Goal: Information Seeking & Learning: Learn about a topic

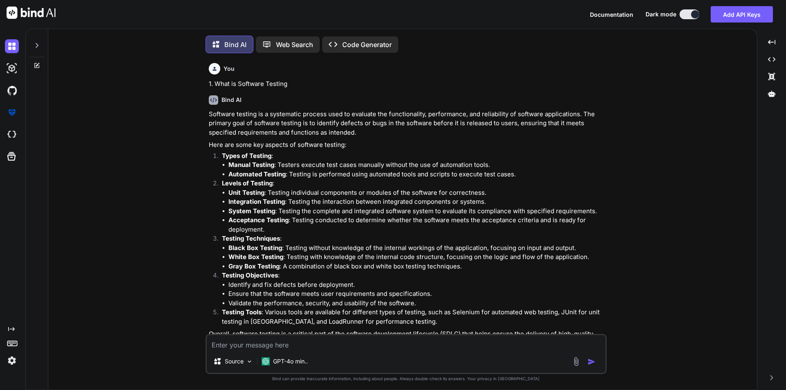
scroll to position [604, 0]
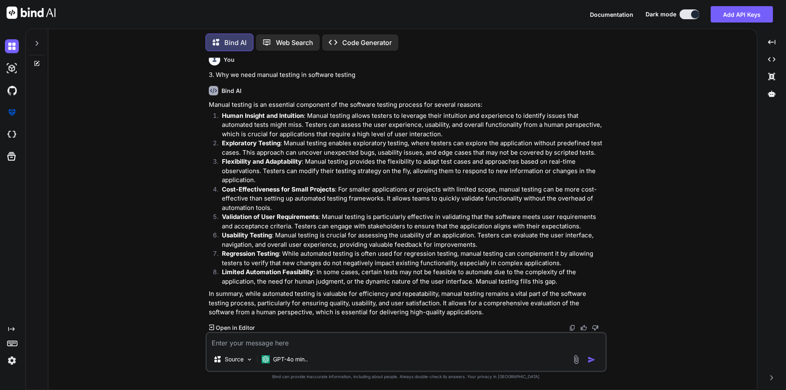
click at [264, 337] on textarea at bounding box center [406, 340] width 399 height 15
type textarea "4. Software Development Life Cycle (SDLC)"
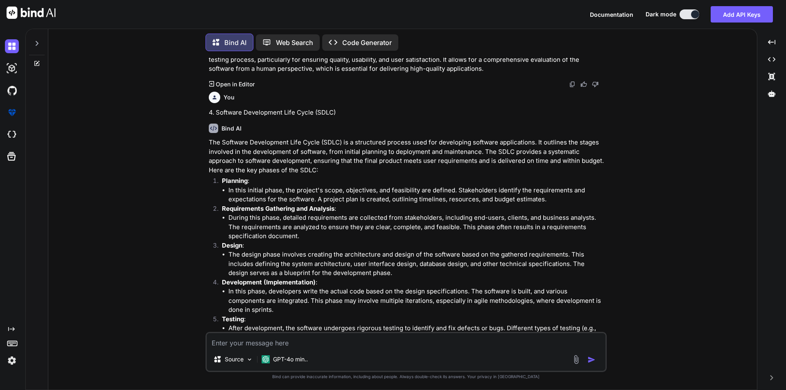
scroll to position [867, 0]
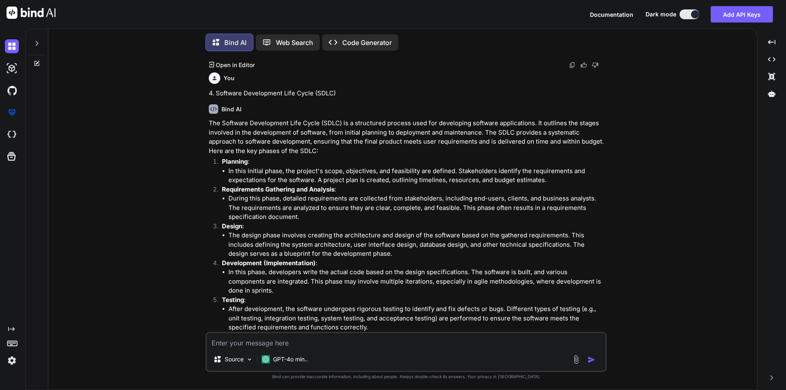
click at [278, 348] on textarea at bounding box center [406, 340] width 399 height 15
paste textarea "5. Software Testing Life Cycle (STLC)"
type textarea "5. Software Testing Life Cycle (STLC)"
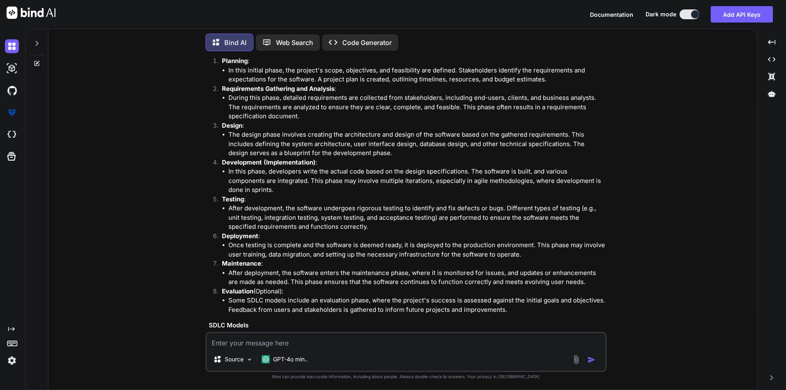
scroll to position [1010, 0]
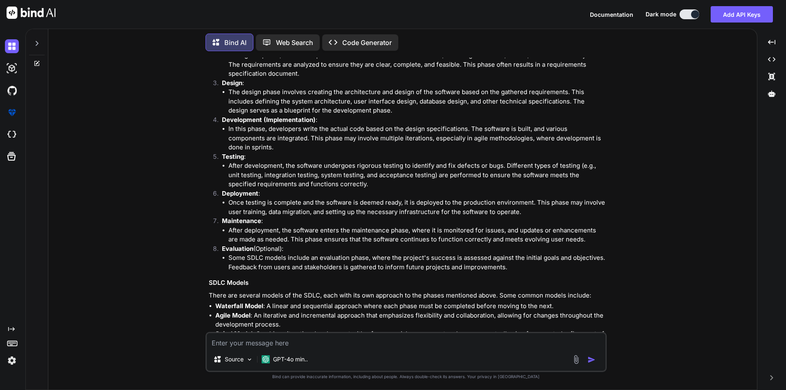
click at [281, 239] on li "After deployment, the software enters the maintenance phase, where it is monito…" at bounding box center [416, 235] width 377 height 18
click at [333, 254] on li "Some SDLC models include an evaluation phase, where the project's success is as…" at bounding box center [416, 262] width 377 height 18
click at [351, 251] on p "Evaluation (Optional):" at bounding box center [413, 248] width 383 height 9
click at [377, 246] on p "Evaluation (Optional):" at bounding box center [413, 248] width 383 height 9
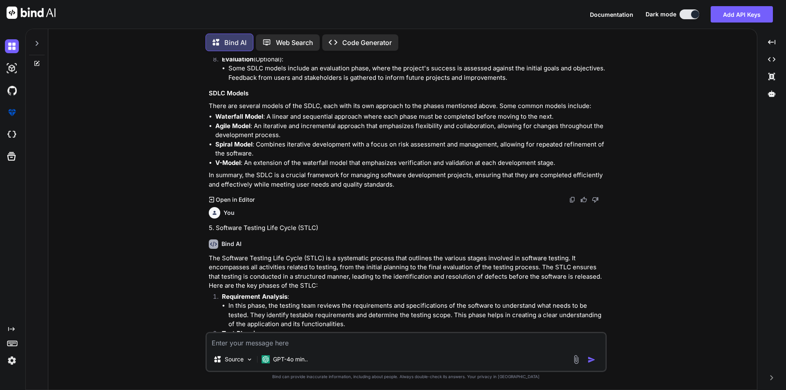
scroll to position [1180, 0]
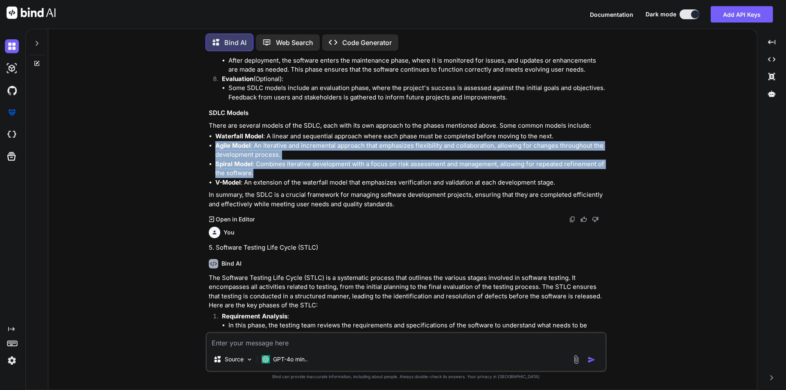
drag, startPoint x: 254, startPoint y: 172, endPoint x: 210, endPoint y: 142, distance: 53.4
click at [210, 142] on ul "Waterfall Model : A linear and sequential approach where each phase must be com…" at bounding box center [407, 159] width 396 height 55
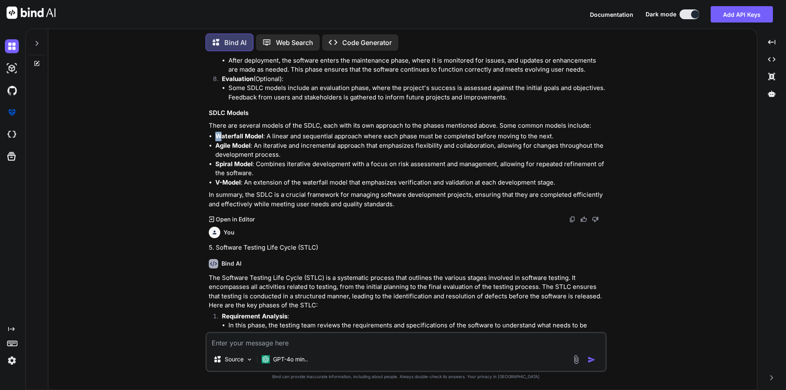
drag, startPoint x: 214, startPoint y: 135, endPoint x: 222, endPoint y: 139, distance: 8.4
click at [222, 139] on ul "Waterfall Model : A linear and sequential approach where each phase must be com…" at bounding box center [407, 159] width 396 height 55
click at [216, 130] on div "The Software Development Life Cycle (SDLC) is a structured process used for dev…" at bounding box center [407, 7] width 396 height 403
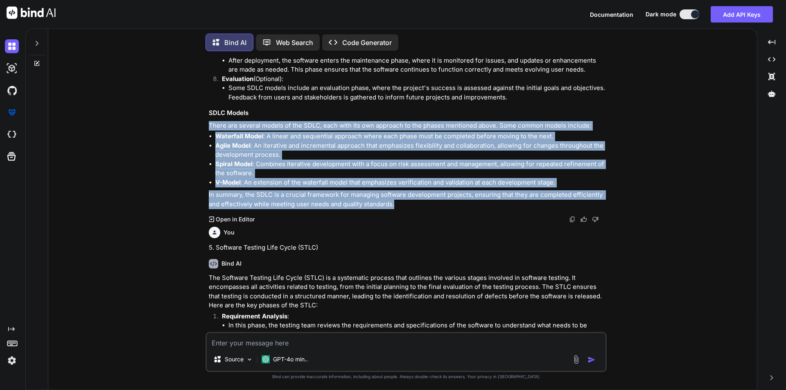
drag, startPoint x: 208, startPoint y: 127, endPoint x: 572, endPoint y: 208, distance: 372.3
click at [572, 208] on div "The Software Development Life Cycle (SDLC) is a structured process used for dev…" at bounding box center [407, 7] width 396 height 403
click at [572, 208] on p "In summary, the SDLC is a crucial framework for managing software development p…" at bounding box center [407, 199] width 396 height 18
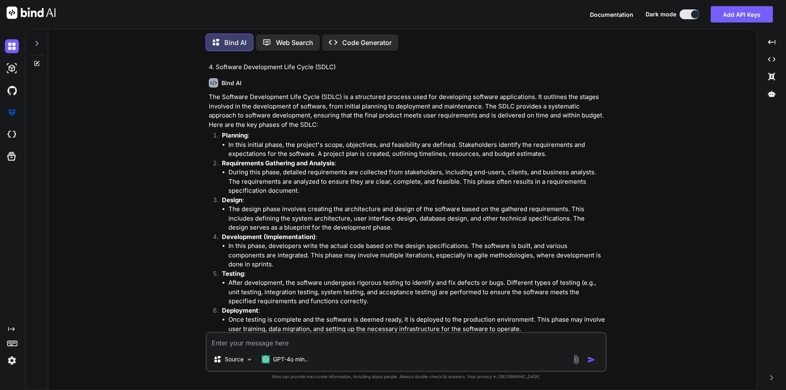
scroll to position [893, 0]
click at [225, 135] on strong "Planning" at bounding box center [235, 135] width 26 height 8
click at [253, 134] on p "Planning :" at bounding box center [413, 135] width 383 height 9
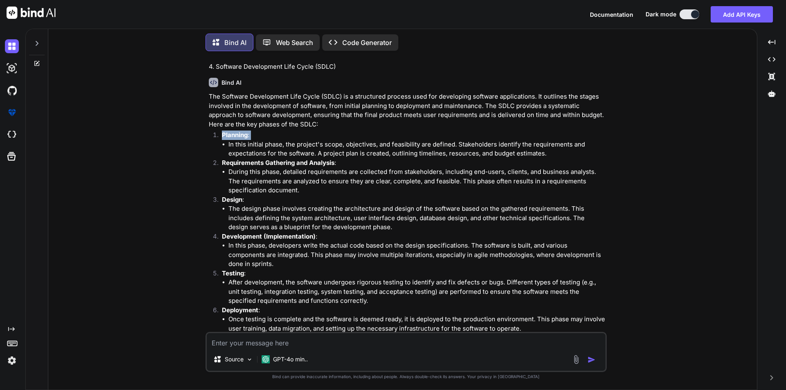
drag, startPoint x: 253, startPoint y: 134, endPoint x: 211, endPoint y: 130, distance: 42.8
click at [211, 130] on div "The Software Development Life Cycle (SDLC) is a structured process used for dev…" at bounding box center [407, 293] width 396 height 403
click at [246, 132] on strong "Planning" at bounding box center [235, 135] width 26 height 8
drag, startPoint x: 255, startPoint y: 134, endPoint x: 220, endPoint y: 134, distance: 34.8
click at [220, 134] on li "Planning : In this initial phase, the project's scope, objectives, and feasibil…" at bounding box center [410, 145] width 390 height 28
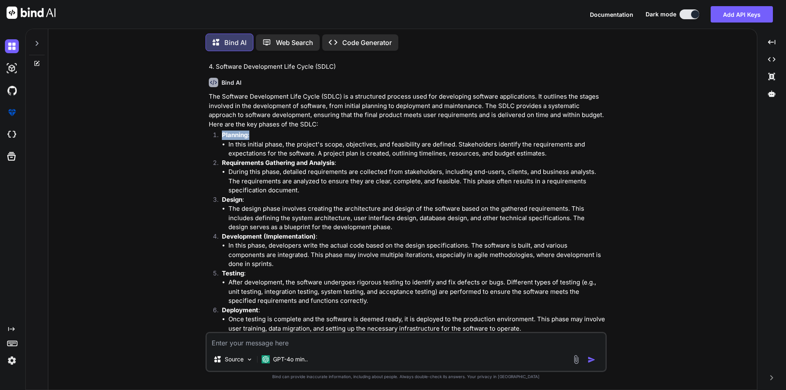
click at [244, 134] on strong "Planning" at bounding box center [235, 135] width 26 height 8
drag, startPoint x: 244, startPoint y: 135, endPoint x: 251, endPoint y: 131, distance: 7.7
click at [251, 131] on p "Planning :" at bounding box center [413, 135] width 383 height 9
drag, startPoint x: 233, startPoint y: 135, endPoint x: 252, endPoint y: 135, distance: 19.2
click at [252, 135] on p "Planning :" at bounding box center [413, 135] width 383 height 9
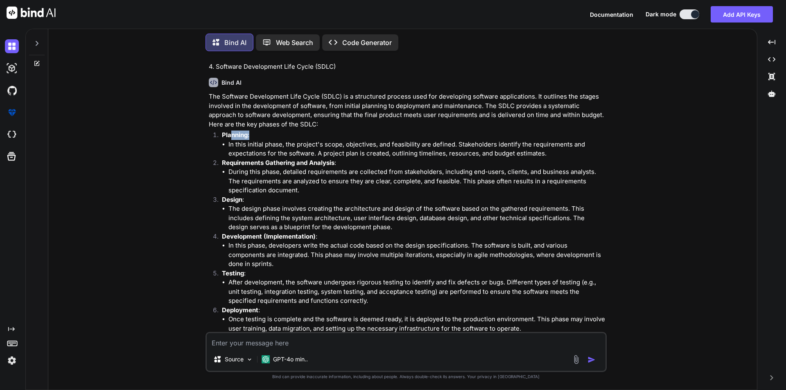
click at [252, 135] on p "Planning :" at bounding box center [413, 135] width 383 height 9
drag, startPoint x: 220, startPoint y: 133, endPoint x: 251, endPoint y: 135, distance: 31.6
click at [251, 135] on li "Planning : In this initial phase, the project's scope, objectives, and feasibil…" at bounding box center [410, 145] width 390 height 28
click at [251, 135] on p "Planning :" at bounding box center [413, 135] width 383 height 9
drag, startPoint x: 223, startPoint y: 162, endPoint x: 343, endPoint y: 165, distance: 120.0
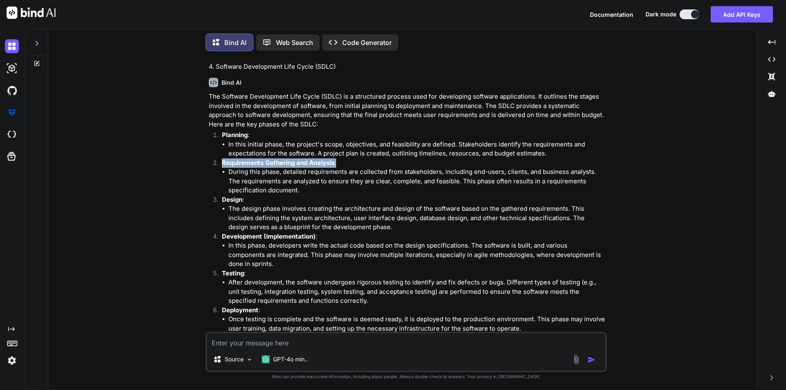
click at [343, 165] on p "Requirements Gathering and Analysis :" at bounding box center [413, 162] width 383 height 9
click at [259, 195] on p "Design :" at bounding box center [413, 199] width 383 height 9
drag, startPoint x: 221, startPoint y: 201, endPoint x: 250, endPoint y: 196, distance: 29.8
click at [250, 196] on li "Design : The design phase involves creating the architecture and design of the …" at bounding box center [410, 213] width 390 height 37
click at [250, 196] on p "Design :" at bounding box center [413, 199] width 383 height 9
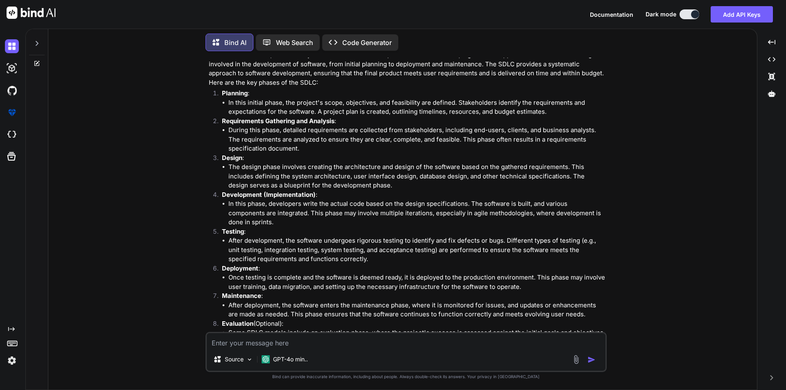
scroll to position [934, 0]
drag, startPoint x: 222, startPoint y: 198, endPoint x: 318, endPoint y: 198, distance: 96.2
click at [318, 198] on p "Development (Implementation) :" at bounding box center [413, 195] width 383 height 9
click at [312, 196] on strong "Development (Implementation)" at bounding box center [269, 196] width 94 height 8
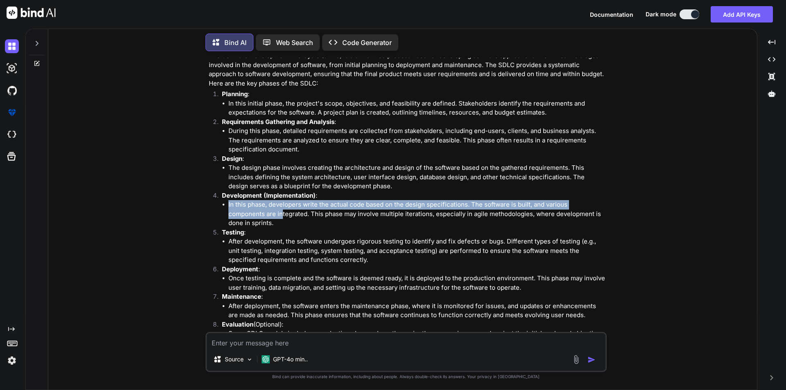
drag, startPoint x: 317, startPoint y: 196, endPoint x: 250, endPoint y: 219, distance: 70.9
click at [244, 217] on li "Development (Implementation) : In this phase, developers write the actual code …" at bounding box center [410, 209] width 390 height 37
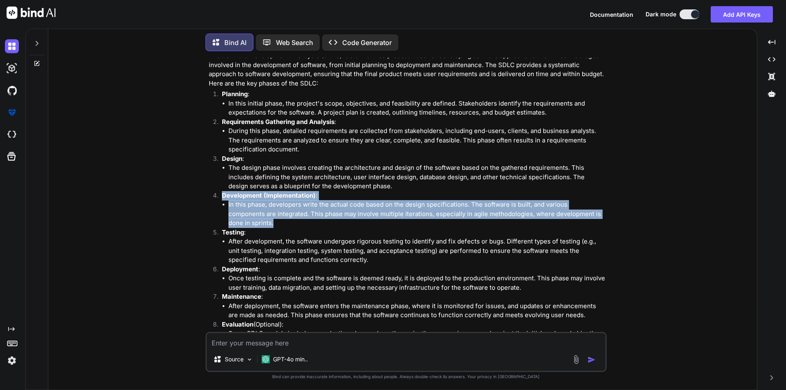
drag, startPoint x: 221, startPoint y: 194, endPoint x: 267, endPoint y: 219, distance: 52.6
click at [267, 219] on li "Development (Implementation) : In this phase, developers write the actual code …" at bounding box center [410, 209] width 390 height 37
click at [267, 219] on li "In this phase, developers write the actual code based on the design specificati…" at bounding box center [416, 214] width 377 height 28
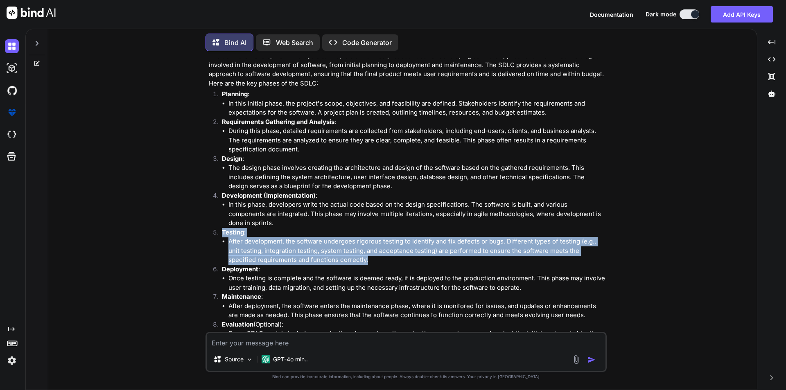
drag, startPoint x: 223, startPoint y: 232, endPoint x: 342, endPoint y: 261, distance: 122.6
click at [342, 261] on li "Testing : After development, the software undergoes rigorous testing to identif…" at bounding box center [410, 246] width 390 height 37
click at [342, 261] on li "After development, the software undergoes rigorous testing to identify and fix …" at bounding box center [416, 251] width 377 height 28
drag, startPoint x: 221, startPoint y: 230, endPoint x: 340, endPoint y: 258, distance: 121.4
click at [340, 258] on li "Testing : After development, the software undergoes rigorous testing to identif…" at bounding box center [410, 246] width 390 height 37
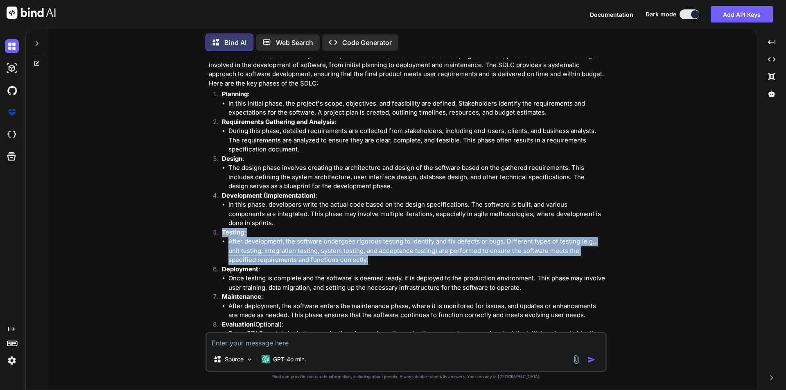
click at [340, 258] on li "After development, the software undergoes rigorous testing to identify and fix …" at bounding box center [416, 251] width 377 height 28
drag, startPoint x: 340, startPoint y: 258, endPoint x: 224, endPoint y: 230, distance: 119.5
click at [224, 230] on li "Testing : After development, the software undergoes rigorous testing to identif…" at bounding box center [410, 246] width 390 height 37
click at [274, 236] on p "Testing :" at bounding box center [413, 232] width 383 height 9
drag, startPoint x: 221, startPoint y: 232, endPoint x: 341, endPoint y: 260, distance: 123.0
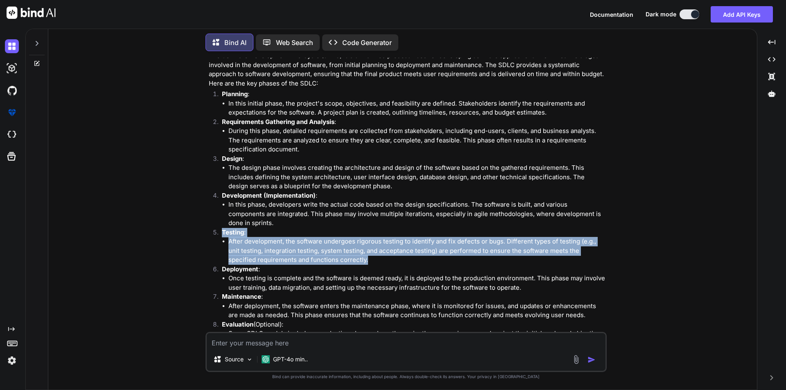
click at [341, 260] on li "Testing : After development, the software undergoes rigorous testing to identif…" at bounding box center [410, 246] width 390 height 37
click at [341, 260] on li "After development, the software undergoes rigorous testing to identify and fix …" at bounding box center [416, 251] width 377 height 28
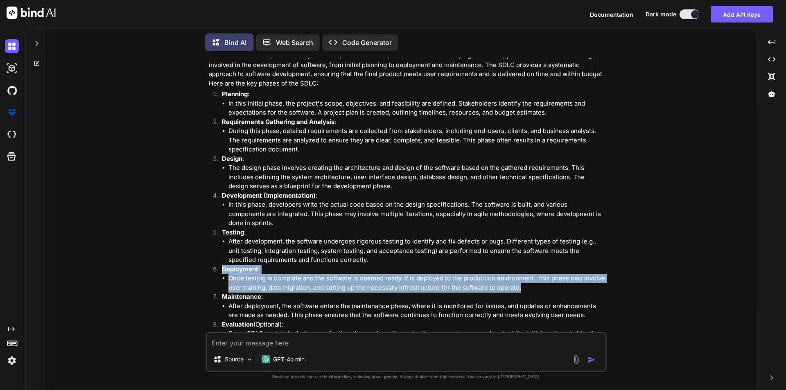
drag, startPoint x: 221, startPoint y: 269, endPoint x: 526, endPoint y: 289, distance: 306.1
click at [526, 289] on li "Deployment : Once testing is complete and the software is deemed ready, it is d…" at bounding box center [410, 279] width 390 height 28
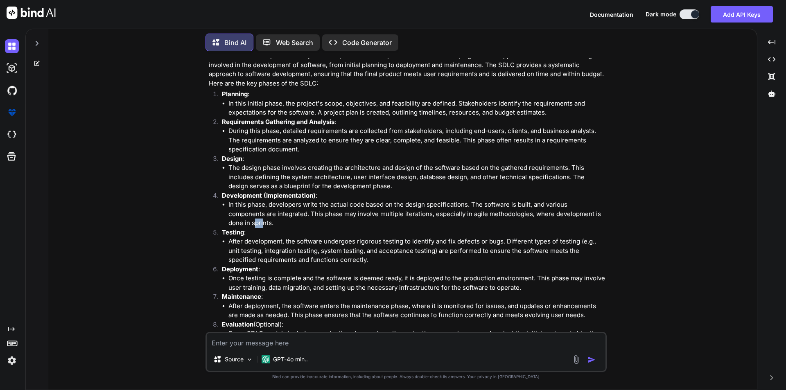
click at [241, 224] on li "In this phase, developers write the actual code based on the design specificati…" at bounding box center [416, 214] width 377 height 28
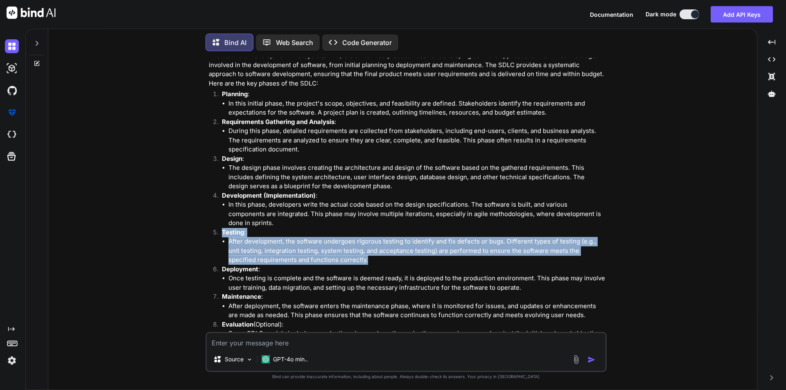
drag, startPoint x: 222, startPoint y: 233, endPoint x: 351, endPoint y: 259, distance: 132.0
click at [351, 259] on li "Testing : After development, the software undergoes rigorous testing to identif…" at bounding box center [410, 246] width 390 height 37
click at [351, 259] on li "After development, the software undergoes rigorous testing to identify and fix …" at bounding box center [416, 251] width 377 height 28
drag, startPoint x: 222, startPoint y: 233, endPoint x: 344, endPoint y: 260, distance: 125.4
click at [344, 260] on li "Testing : After development, the software undergoes rigorous testing to identif…" at bounding box center [410, 246] width 390 height 37
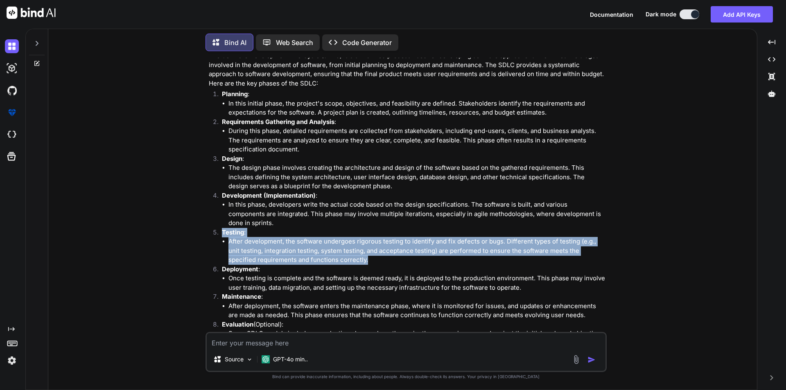
click at [344, 260] on li "After development, the software undergoes rigorous testing to identify and fix …" at bounding box center [416, 251] width 377 height 28
drag, startPoint x: 219, startPoint y: 232, endPoint x: 355, endPoint y: 260, distance: 138.1
click at [355, 260] on li "Testing : After development, the software undergoes rigorous testing to identif…" at bounding box center [410, 246] width 390 height 37
click at [355, 260] on li "After development, the software undergoes rigorous testing to identify and fix …" at bounding box center [416, 251] width 377 height 28
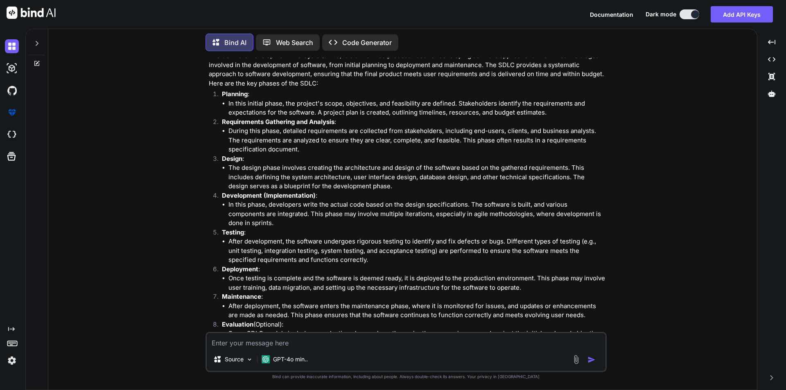
click at [355, 260] on li "After development, the software undergoes rigorous testing to identify and fix …" at bounding box center [416, 251] width 377 height 28
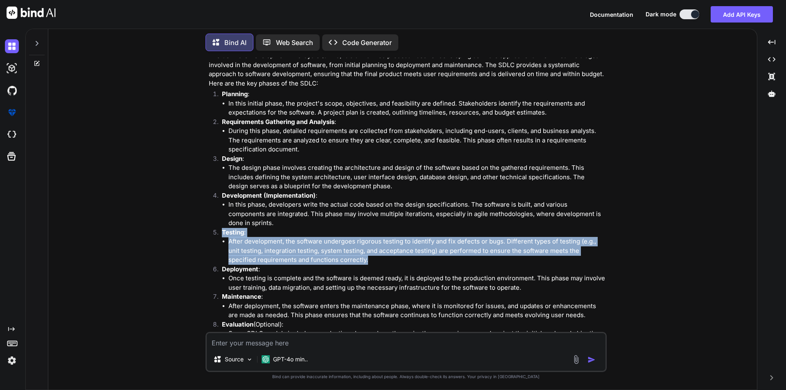
drag, startPoint x: 220, startPoint y: 233, endPoint x: 343, endPoint y: 262, distance: 126.3
click at [343, 262] on li "Testing : After development, the software undergoes rigorous testing to identif…" at bounding box center [410, 246] width 390 height 37
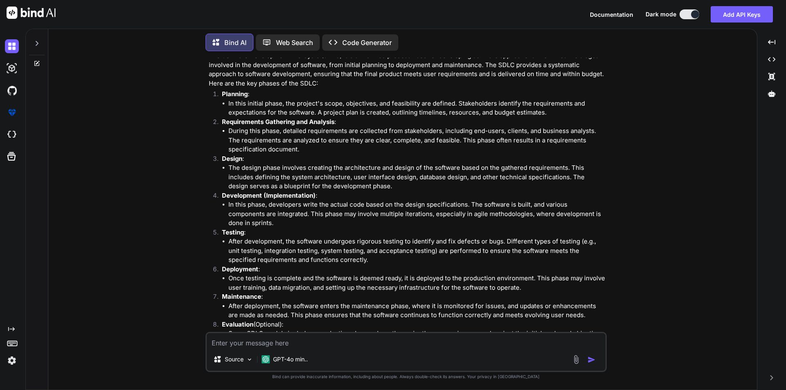
click at [260, 226] on li "In this phase, developers write the actual code based on the design specificati…" at bounding box center [416, 214] width 377 height 28
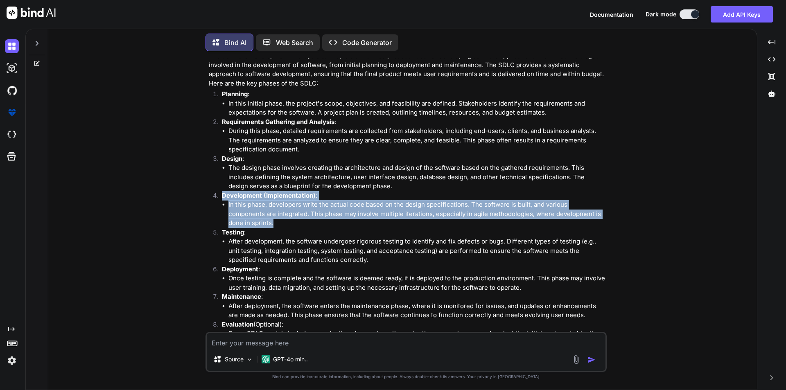
drag, startPoint x: 221, startPoint y: 194, endPoint x: 269, endPoint y: 227, distance: 57.7
click at [269, 227] on li "Development (Implementation) : In this phase, developers write the actual code …" at bounding box center [410, 209] width 390 height 37
click at [269, 227] on li "In this phase, developers write the actual code based on the design specificati…" at bounding box center [416, 214] width 377 height 28
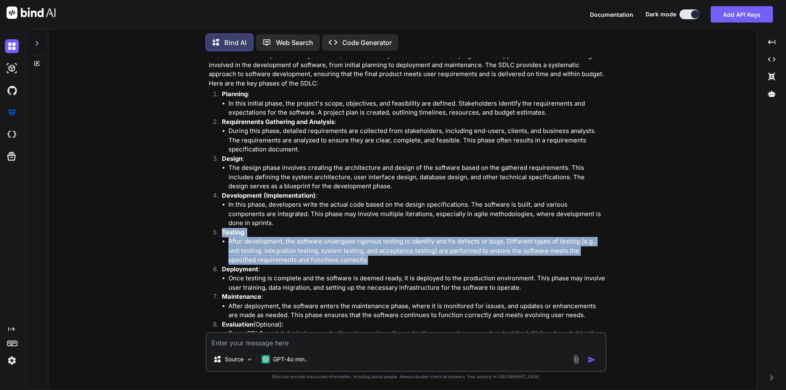
drag, startPoint x: 221, startPoint y: 232, endPoint x: 350, endPoint y: 259, distance: 132.6
click at [350, 259] on li "Testing : After development, the software undergoes rigorous testing to identif…" at bounding box center [410, 246] width 390 height 37
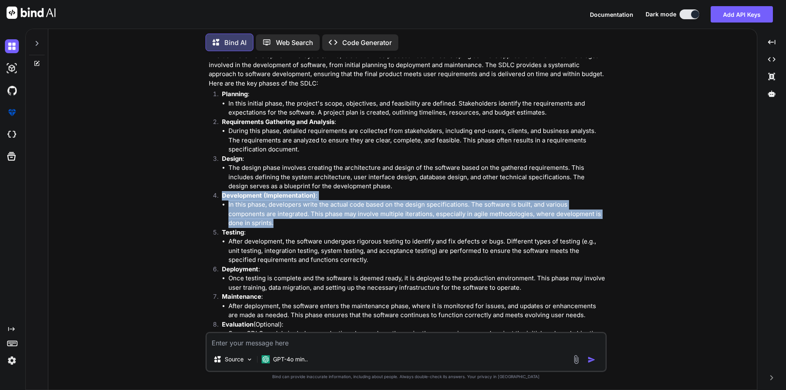
drag, startPoint x: 223, startPoint y: 195, endPoint x: 275, endPoint y: 220, distance: 57.3
click at [275, 220] on li "Development (Implementation) : In this phase, developers write the actual code …" at bounding box center [410, 209] width 390 height 37
click at [275, 220] on li "In this phase, developers write the actual code based on the design specificati…" at bounding box center [416, 214] width 377 height 28
drag, startPoint x: 224, startPoint y: 197, endPoint x: 266, endPoint y: 221, distance: 48.7
click at [266, 221] on li "Development (Implementation) : In this phase, developers write the actual code …" at bounding box center [410, 209] width 390 height 37
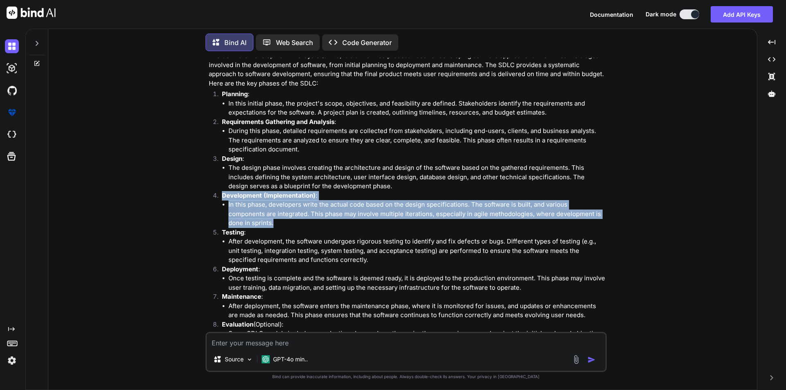
click at [266, 221] on li "In this phase, developers write the actual code based on the design specificati…" at bounding box center [416, 214] width 377 height 28
drag, startPoint x: 266, startPoint y: 221, endPoint x: 222, endPoint y: 193, distance: 52.8
click at [222, 193] on li "Development (Implementation) : In this phase, developers write the actual code …" at bounding box center [410, 209] width 390 height 37
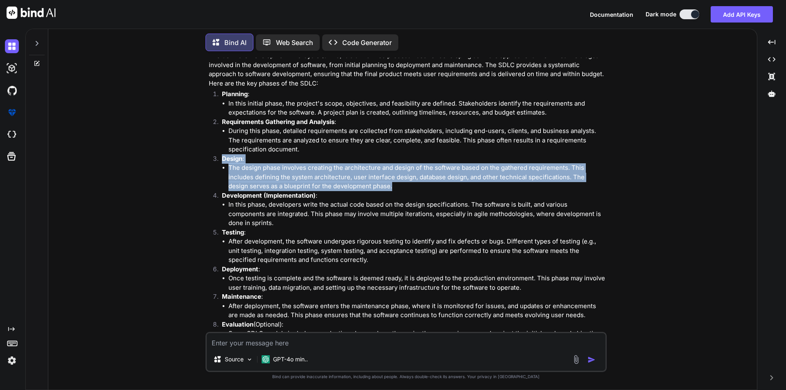
drag, startPoint x: 222, startPoint y: 158, endPoint x: 376, endPoint y: 188, distance: 156.7
click at [376, 188] on li "Design : The design phase involves creating the architecture and design of the …" at bounding box center [410, 172] width 390 height 37
click at [376, 188] on li "The design phase involves creating the architecture and design of the software …" at bounding box center [416, 177] width 377 height 28
drag, startPoint x: 376, startPoint y: 188, endPoint x: 222, endPoint y: 160, distance: 156.5
click at [222, 160] on li "Design : The design phase involves creating the architecture and design of the …" at bounding box center [410, 172] width 390 height 37
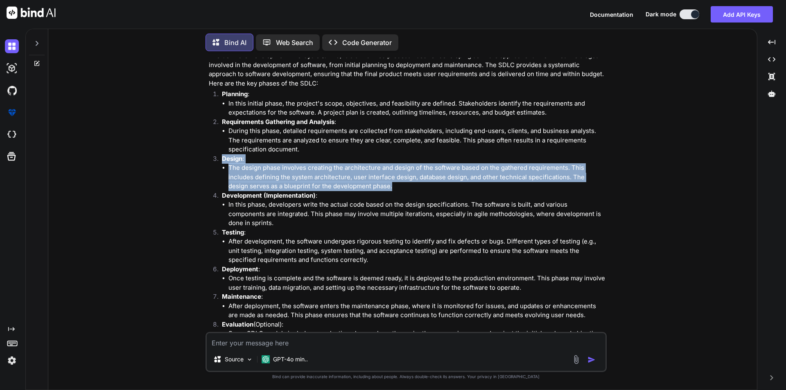
click at [228, 166] on li "The design phase involves creating the architecture and design of the software …" at bounding box center [416, 177] width 377 height 28
drag, startPoint x: 221, startPoint y: 159, endPoint x: 375, endPoint y: 186, distance: 156.7
click at [375, 186] on li "Design : The design phase involves creating the architecture and design of the …" at bounding box center [410, 172] width 390 height 37
click at [375, 186] on li "The design phase involves creating the architecture and design of the software …" at bounding box center [416, 177] width 377 height 28
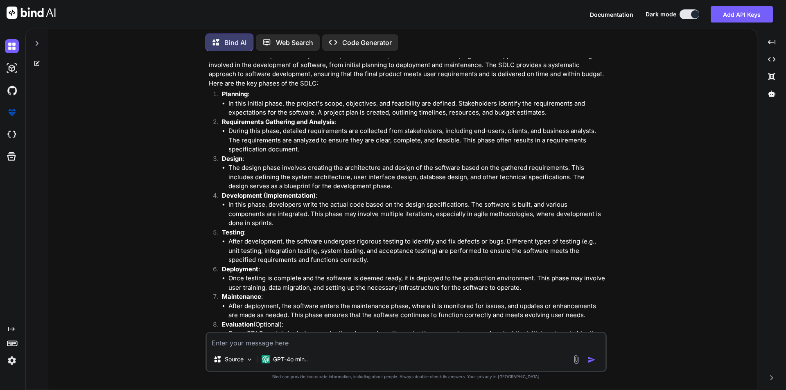
click at [375, 186] on li "The design phase involves creating the architecture and design of the software …" at bounding box center [416, 177] width 377 height 28
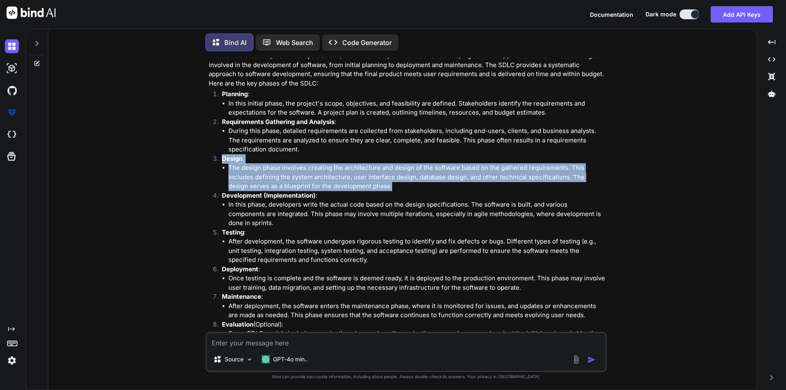
drag, startPoint x: 222, startPoint y: 159, endPoint x: 377, endPoint y: 185, distance: 157.7
click at [377, 185] on li "Design : The design phase involves creating the architecture and design of the …" at bounding box center [410, 172] width 390 height 37
click at [378, 185] on li "The design phase involves creating the architecture and design of the software …" at bounding box center [416, 177] width 377 height 28
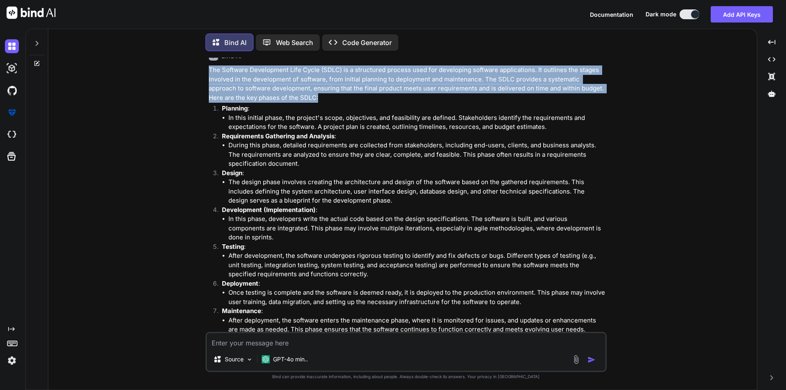
drag, startPoint x: 319, startPoint y: 85, endPoint x: 206, endPoint y: 65, distance: 115.2
click at [206, 65] on div "You 1. What is Software Testing Bind AI Software testing is a systematic proces…" at bounding box center [406, 224] width 401 height 332
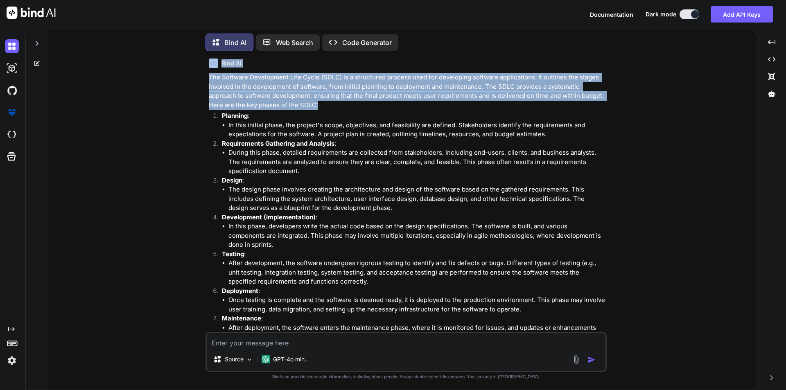
click at [207, 67] on div "You 1. What is Software Testing Bind AI Software testing is a systematic proces…" at bounding box center [407, 195] width 400 height 274
drag, startPoint x: 208, startPoint y: 74, endPoint x: 339, endPoint y: 107, distance: 135.0
click at [339, 107] on div "You 1. What is Software Testing Bind AI Software testing is a systematic proces…" at bounding box center [407, 195] width 400 height 274
click at [339, 107] on p "The Software Development Life Cycle (SDLC) is a structured process used for dev…" at bounding box center [407, 91] width 396 height 37
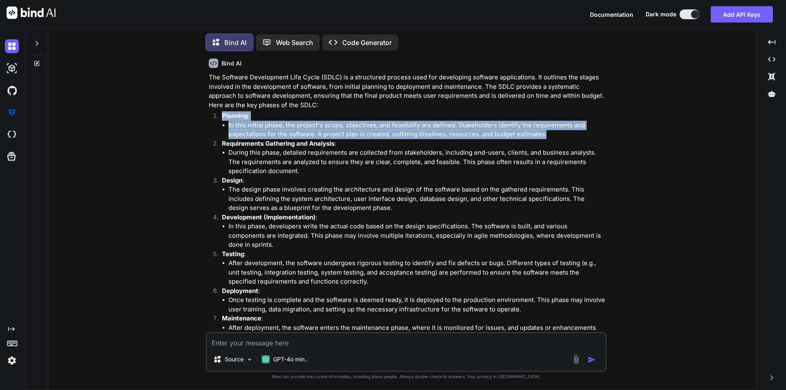
drag, startPoint x: 222, startPoint y: 116, endPoint x: 561, endPoint y: 135, distance: 339.5
click at [561, 135] on li "Planning : In this initial phase, the project's scope, objectives, and feasibil…" at bounding box center [410, 125] width 390 height 28
click at [561, 135] on li "In this initial phase, the project's scope, objectives, and feasibility are def…" at bounding box center [416, 130] width 377 height 18
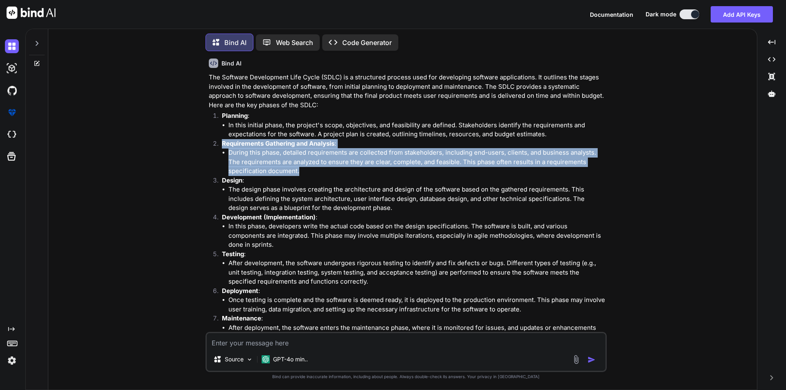
drag, startPoint x: 222, startPoint y: 141, endPoint x: 322, endPoint y: 169, distance: 103.7
click at [322, 169] on li "Requirements Gathering and Analysis : During this phase, detailed requirements …" at bounding box center [410, 157] width 390 height 37
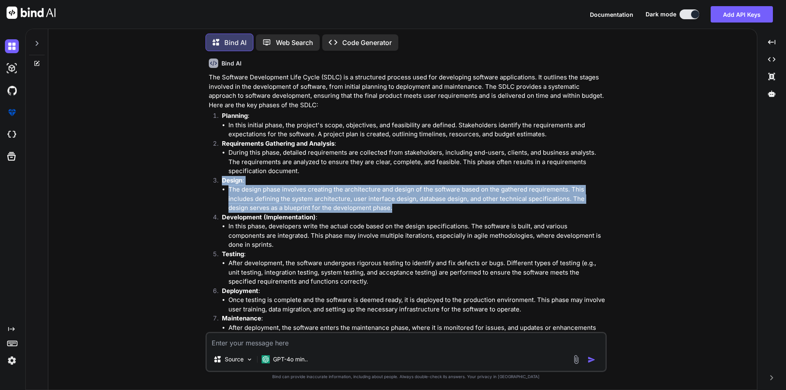
drag, startPoint x: 222, startPoint y: 181, endPoint x: 376, endPoint y: 210, distance: 156.3
click at [376, 210] on li "Design : The design phase involves creating the architecture and design of the …" at bounding box center [410, 194] width 390 height 37
click at [376, 210] on li "The design phase involves creating the architecture and design of the software …" at bounding box center [416, 199] width 377 height 28
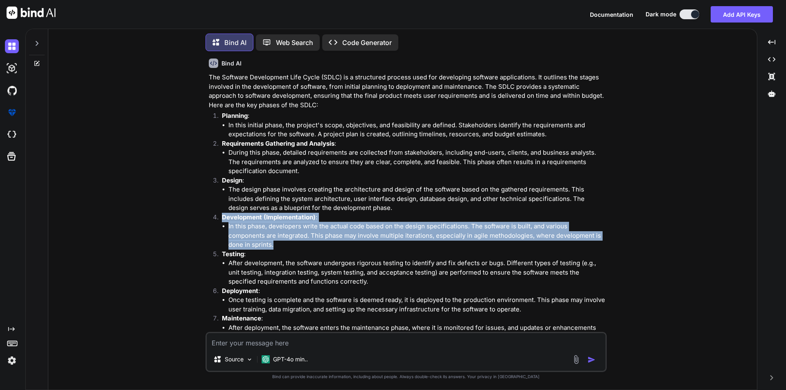
drag, startPoint x: 222, startPoint y: 219, endPoint x: 264, endPoint y: 243, distance: 48.8
click at [264, 243] on li "Development (Implementation) : In this phase, developers write the actual code …" at bounding box center [410, 231] width 390 height 37
click at [264, 243] on li "In this phase, developers write the actual code based on the design specificati…" at bounding box center [416, 236] width 377 height 28
drag, startPoint x: 264, startPoint y: 243, endPoint x: 219, endPoint y: 217, distance: 51.7
click at [219, 217] on li "Development (Implementation) : In this phase, developers write the actual code …" at bounding box center [410, 231] width 390 height 37
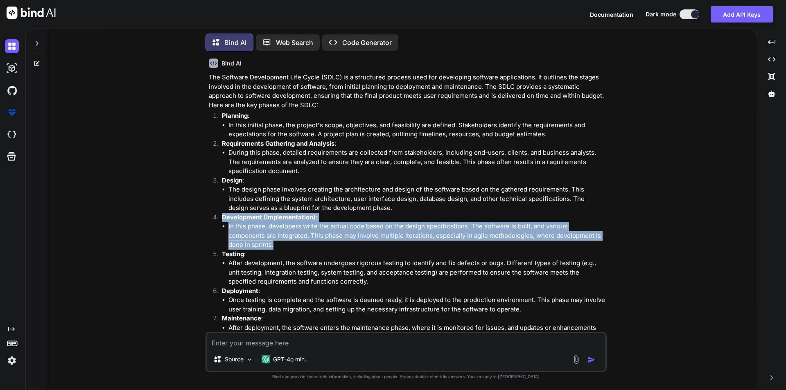
click at [210, 226] on ol "Planning : In this initial phase, the project's scope, objectives, and feasibil…" at bounding box center [407, 240] width 396 height 258
drag, startPoint x: 220, startPoint y: 216, endPoint x: 254, endPoint y: 242, distance: 42.4
click at [254, 242] on li "Development (Implementation) : In this phase, developers write the actual code …" at bounding box center [410, 231] width 390 height 37
click at [254, 242] on li "In this phase, developers write the actual code based on the design specificati…" at bounding box center [416, 236] width 377 height 28
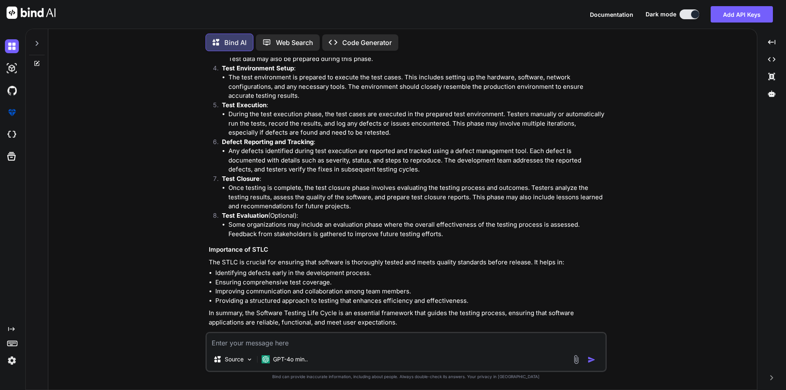
scroll to position [1548, 0]
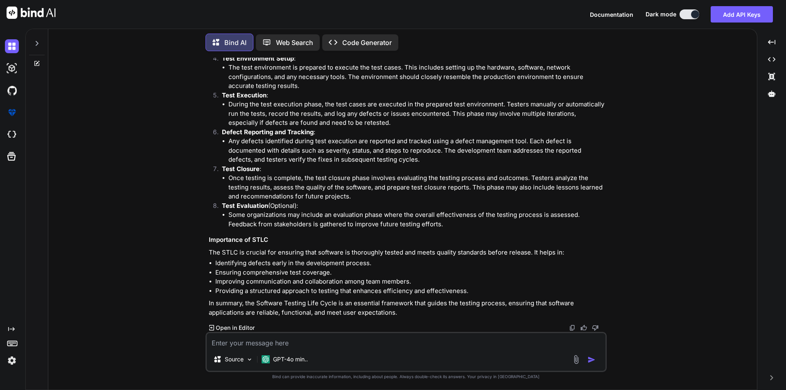
click at [209, 248] on p "The STLC is crucial for ensuring that software is thoroughly tested and meets q…" at bounding box center [407, 252] width 396 height 9
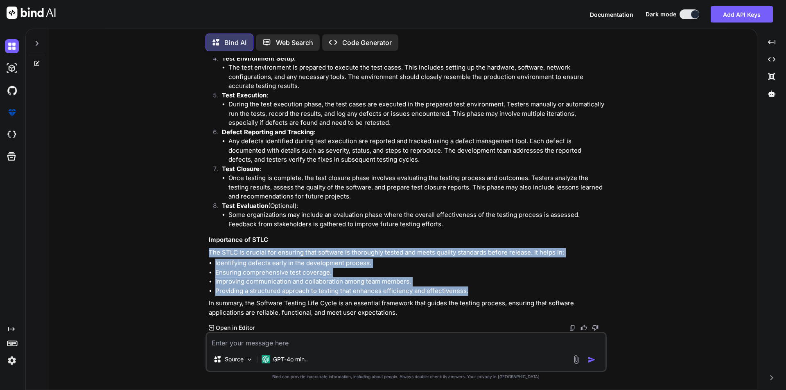
drag, startPoint x: 208, startPoint y: 252, endPoint x: 472, endPoint y: 293, distance: 266.9
click at [472, 293] on div "The Software Testing Life Cycle (STLC) is a systematic process that outlines th…" at bounding box center [407, 111] width 396 height 413
click at [472, 293] on li "Providing a structured approach to testing that enhances efficiency and effecti…" at bounding box center [410, 291] width 390 height 9
drag, startPoint x: 472, startPoint y: 293, endPoint x: 206, endPoint y: 254, distance: 269.0
click at [206, 254] on div "You 1. What is Software Testing Bind AI Software testing is a systematic proces…" at bounding box center [406, 224] width 401 height 332
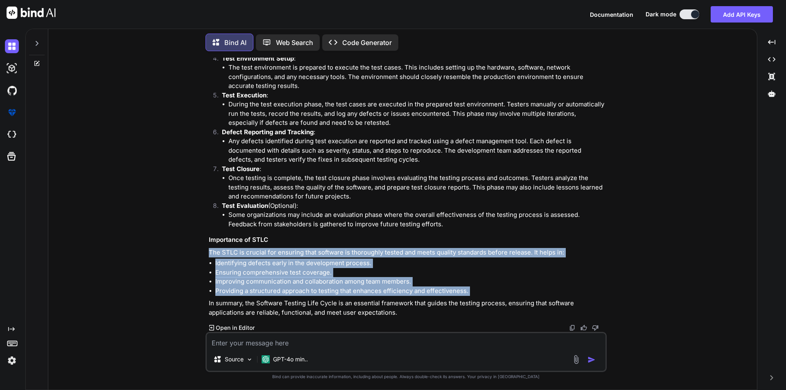
click at [206, 254] on div "You 1. What is Software Testing Bind AI Software testing is a systematic proces…" at bounding box center [406, 224] width 401 height 332
drag, startPoint x: 208, startPoint y: 250, endPoint x: 472, endPoint y: 288, distance: 267.2
click at [472, 288] on div "You 1. What is Software Testing Bind AI Software testing is a systematic proces…" at bounding box center [407, 195] width 400 height 274
click at [472, 288] on li "Providing a structured approach to testing that enhances efficiency and effecti…" at bounding box center [410, 291] width 390 height 9
drag, startPoint x: 472, startPoint y: 288, endPoint x: 206, endPoint y: 252, distance: 268.5
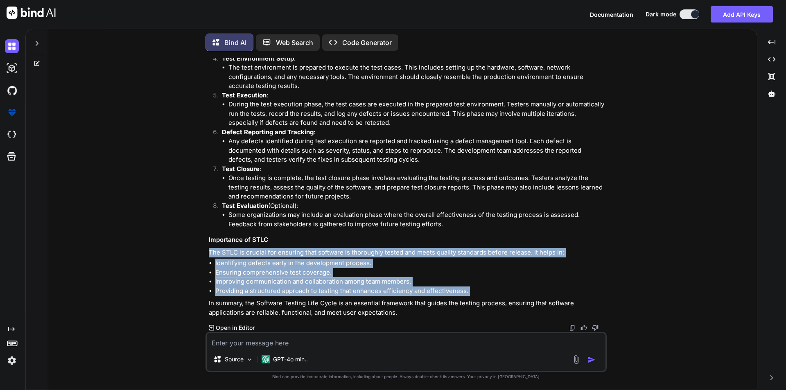
click at [206, 252] on div "You 1. What is Software Testing Bind AI Software testing is a systematic proces…" at bounding box center [406, 224] width 401 height 332
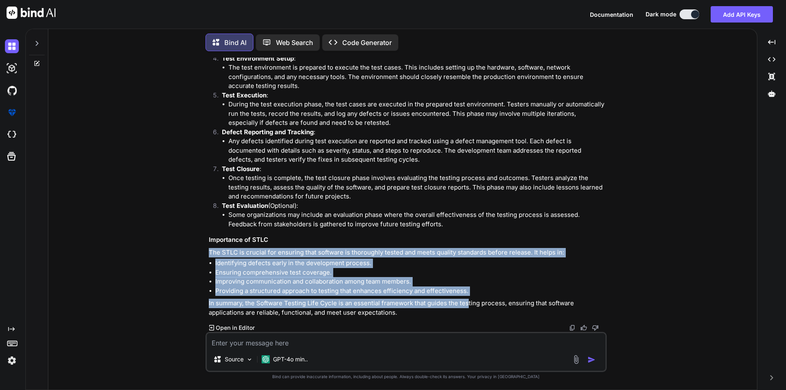
drag, startPoint x: 208, startPoint y: 252, endPoint x: 466, endPoint y: 296, distance: 262.1
click at [466, 296] on div "You 1. What is Software Testing Bind AI Software testing is a systematic proces…" at bounding box center [407, 195] width 400 height 274
click at [466, 296] on div "The Software Testing Life Cycle (STLC) is a systematic process that outlines th…" at bounding box center [407, 111] width 396 height 413
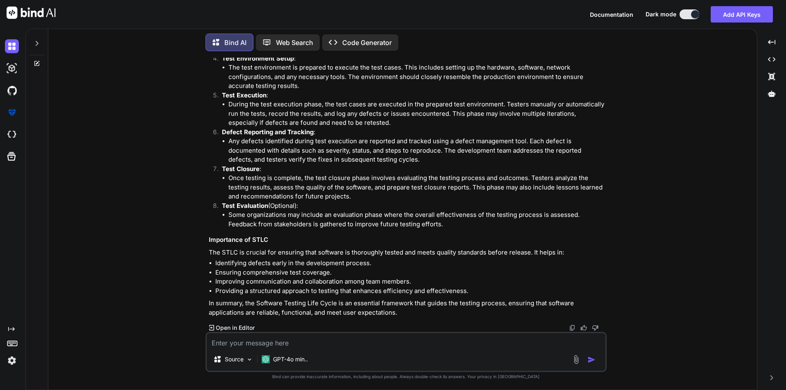
drag, startPoint x: 468, startPoint y: 293, endPoint x: 467, endPoint y: 289, distance: 4.7
click at [467, 289] on li "Providing a structured approach to testing that enhances efficiency and effecti…" at bounding box center [410, 291] width 390 height 9
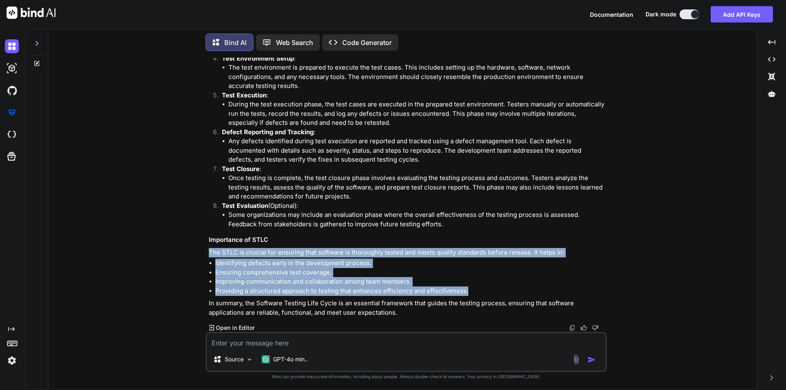
drag, startPoint x: 467, startPoint y: 289, endPoint x: 203, endPoint y: 252, distance: 266.2
click at [203, 252] on div "You 1. What is Software Testing Bind AI Software testing is a systematic proces…" at bounding box center [406, 224] width 702 height 332
drag, startPoint x: 208, startPoint y: 241, endPoint x: 472, endPoint y: 293, distance: 269.6
click at [472, 293] on div "You 1. What is Software Testing Bind AI Software testing is a systematic proces…" at bounding box center [407, 195] width 400 height 274
click at [472, 293] on li "Providing a structured approach to testing that enhances efficiency and effecti…" at bounding box center [410, 291] width 390 height 9
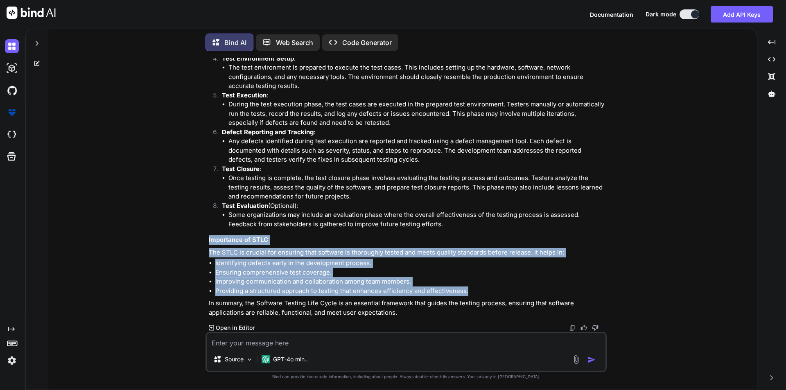
drag, startPoint x: 470, startPoint y: 292, endPoint x: 205, endPoint y: 239, distance: 270.6
click at [205, 239] on div "You 1. What is Software Testing Bind AI Software testing is a systematic proces…" at bounding box center [406, 224] width 702 height 332
drag, startPoint x: 208, startPoint y: 239, endPoint x: 475, endPoint y: 288, distance: 271.9
click at [475, 288] on div "You 1. What is Software Testing Bind AI Software testing is a systematic proces…" at bounding box center [407, 195] width 400 height 274
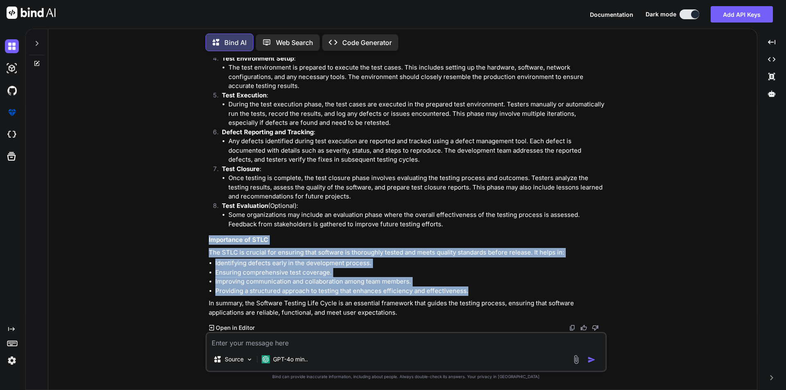
click at [475, 288] on li "Providing a structured approach to testing that enhances efficiency and effecti…" at bounding box center [410, 291] width 390 height 9
drag, startPoint x: 467, startPoint y: 289, endPoint x: 204, endPoint y: 232, distance: 269.1
click at [204, 232] on div "You 1. What is Software Testing Bind AI Software testing is a systematic proces…" at bounding box center [406, 224] width 702 height 332
click at [201, 238] on div "You 1. What is Software Testing Bind AI Software testing is a systematic proces…" at bounding box center [406, 224] width 702 height 332
drag, startPoint x: 206, startPoint y: 238, endPoint x: 469, endPoint y: 290, distance: 267.9
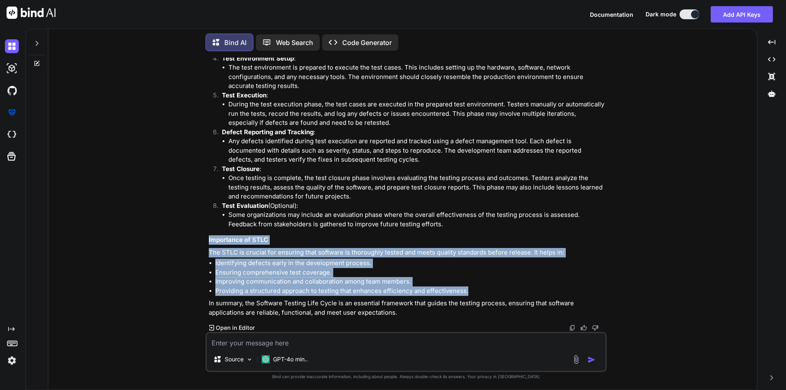
click at [469, 290] on div "You 1. What is Software Testing Bind AI Software testing is a systematic proces…" at bounding box center [406, 224] width 401 height 332
click at [469, 290] on li "Providing a structured approach to testing that enhances efficiency and effecti…" at bounding box center [410, 291] width 390 height 9
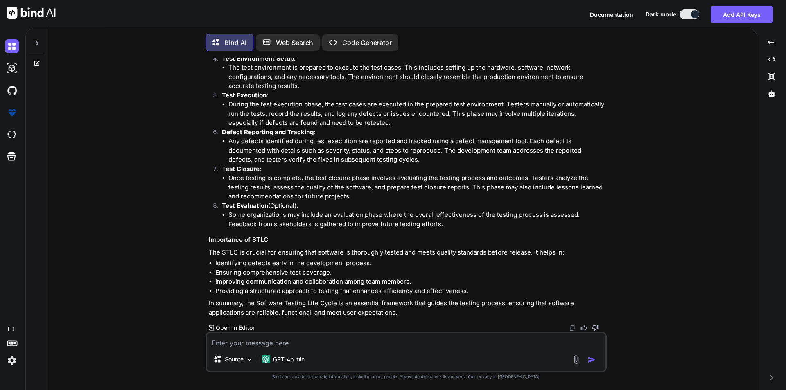
click at [469, 290] on li "Providing a structured approach to testing that enhances efficiency and effecti…" at bounding box center [410, 291] width 390 height 9
click at [444, 276] on li "Ensuring comprehensive test coverage." at bounding box center [410, 272] width 390 height 9
click at [475, 288] on li "Providing a structured approach to testing that enhances efficiency and effecti…" at bounding box center [410, 291] width 390 height 9
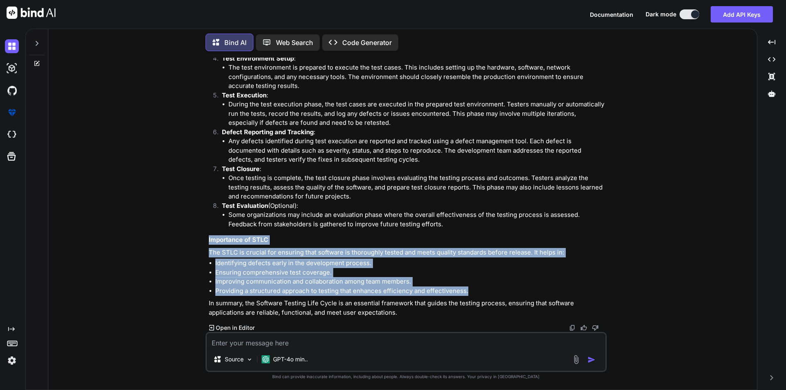
drag, startPoint x: 466, startPoint y: 291, endPoint x: 204, endPoint y: 236, distance: 268.1
click at [204, 236] on div "You 1. What is Software Testing Bind AI Software testing is a systematic proces…" at bounding box center [406, 224] width 702 height 332
drag, startPoint x: 207, startPoint y: 237, endPoint x: 470, endPoint y: 289, distance: 268.0
click at [470, 289] on div "You 1. What is Software Testing Bind AI Software testing is a systematic proces…" at bounding box center [407, 195] width 400 height 274
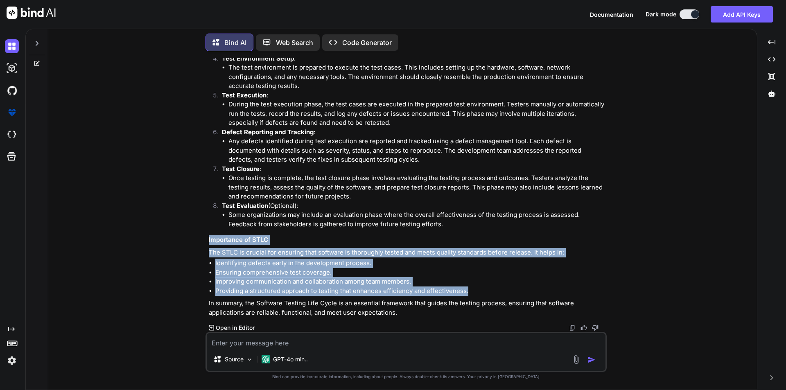
click at [470, 289] on li "Providing a structured approach to testing that enhances efficiency and effecti…" at bounding box center [410, 291] width 390 height 9
drag, startPoint x: 470, startPoint y: 289, endPoint x: 203, endPoint y: 239, distance: 270.8
click at [203, 239] on div "You 1. What is Software Testing Bind AI Software testing is a systematic proces…" at bounding box center [406, 224] width 702 height 332
drag, startPoint x: 204, startPoint y: 239, endPoint x: 468, endPoint y: 291, distance: 269.1
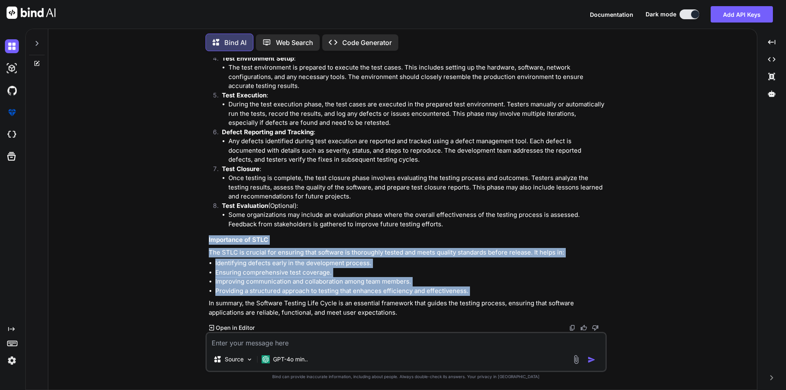
click at [468, 291] on div "You 1. What is Software Testing Bind AI Software testing is a systematic proces…" at bounding box center [406, 224] width 702 height 332
click at [468, 291] on li "Providing a structured approach to testing that enhances efficiency and effecti…" at bounding box center [410, 291] width 390 height 9
drag, startPoint x: 468, startPoint y: 291, endPoint x: 206, endPoint y: 239, distance: 266.6
click at [206, 239] on div "You 1. What is Software Testing Bind AI Software testing is a systematic proces…" at bounding box center [406, 224] width 401 height 332
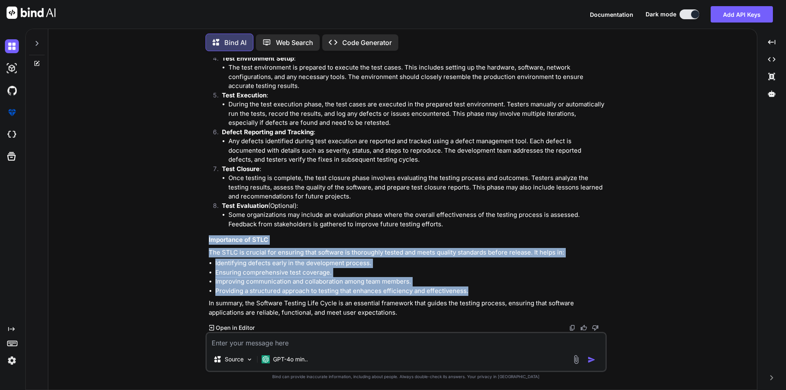
drag, startPoint x: 206, startPoint y: 239, endPoint x: 472, endPoint y: 290, distance: 270.4
click at [472, 290] on div "You 1. What is Software Testing Bind AI Software testing is a systematic proces…" at bounding box center [406, 224] width 401 height 332
click at [472, 290] on li "Providing a structured approach to testing that enhances efficiency and effecti…" at bounding box center [410, 291] width 390 height 9
drag, startPoint x: 472, startPoint y: 290, endPoint x: 206, endPoint y: 237, distance: 271.2
click at [206, 237] on div "You 1. What is Software Testing Bind AI Software testing is a systematic proces…" at bounding box center [406, 224] width 401 height 332
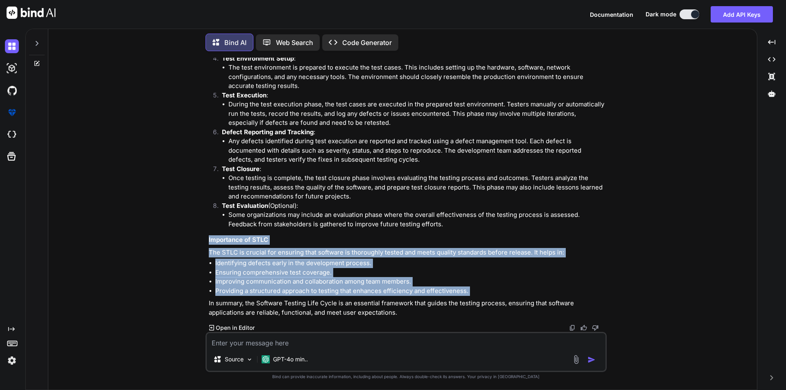
click at [206, 237] on div "You 1. What is Software Testing Bind AI Software testing is a systematic proces…" at bounding box center [406, 224] width 401 height 332
drag, startPoint x: 205, startPoint y: 237, endPoint x: 470, endPoint y: 291, distance: 270.4
click at [470, 291] on div "You 1. What is Software Testing Bind AI Software testing is a systematic proces…" at bounding box center [406, 224] width 702 height 332
click at [470, 291] on li "Providing a structured approach to testing that enhances efficiency and effecti…" at bounding box center [410, 291] width 390 height 9
drag, startPoint x: 470, startPoint y: 291, endPoint x: 202, endPoint y: 241, distance: 272.5
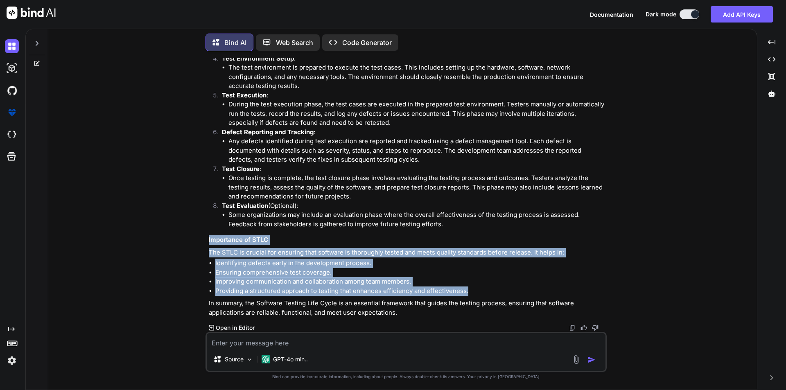
click at [202, 241] on div "You 1. What is Software Testing Bind AI Software testing is a systematic proces…" at bounding box center [406, 224] width 702 height 332
drag, startPoint x: 204, startPoint y: 237, endPoint x: 473, endPoint y: 289, distance: 273.4
click at [473, 289] on div "You 1. What is Software Testing Bind AI Software testing is a systematic proces…" at bounding box center [406, 224] width 702 height 332
click at [473, 289] on li "Providing a structured approach to testing that enhances efficiency and effecti…" at bounding box center [410, 291] width 390 height 9
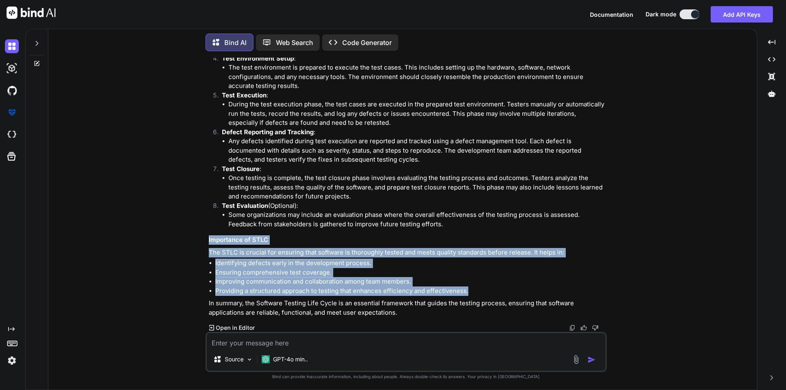
drag, startPoint x: 473, startPoint y: 289, endPoint x: 204, endPoint y: 239, distance: 273.1
click at [204, 239] on div "You 1. What is Software Testing Bind AI Software testing is a systematic proces…" at bounding box center [406, 224] width 702 height 332
drag, startPoint x: 204, startPoint y: 239, endPoint x: 469, endPoint y: 289, distance: 269.3
click at [469, 289] on div "You 1. What is Software Testing Bind AI Software testing is a systematic proces…" at bounding box center [406, 224] width 702 height 332
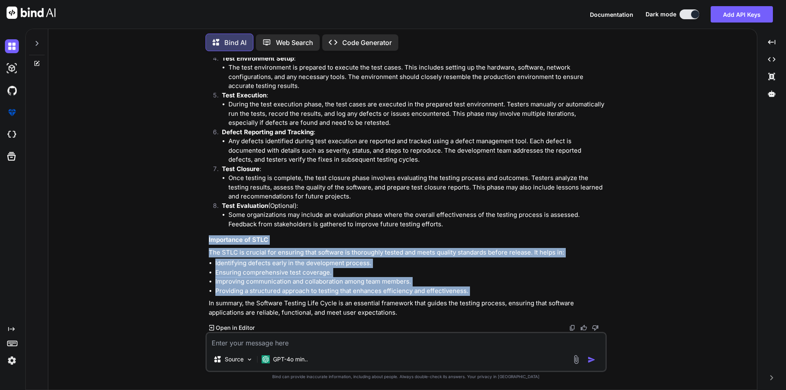
click at [469, 289] on li "Providing a structured approach to testing that enhances efficiency and effecti…" at bounding box center [410, 291] width 390 height 9
drag, startPoint x: 469, startPoint y: 289, endPoint x: 199, endPoint y: 242, distance: 274.4
click at [199, 242] on div "You 1. What is Software Testing Bind AI Software testing is a systematic proces…" at bounding box center [406, 224] width 702 height 332
drag, startPoint x: 203, startPoint y: 237, endPoint x: 469, endPoint y: 292, distance: 271.4
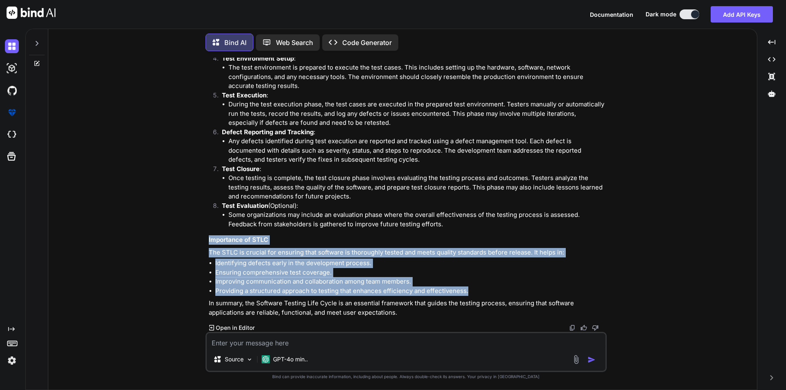
click at [469, 292] on div "You 1. What is Software Testing Bind AI Software testing is a systematic proces…" at bounding box center [406, 224] width 702 height 332
click at [469, 292] on li "Providing a structured approach to testing that enhances efficiency and effecti…" at bounding box center [410, 291] width 390 height 9
drag, startPoint x: 469, startPoint y: 292, endPoint x: 205, endPoint y: 244, distance: 268.4
click at [206, 244] on div "You 1. What is Software Testing Bind AI Software testing is a systematic proces…" at bounding box center [406, 224] width 401 height 332
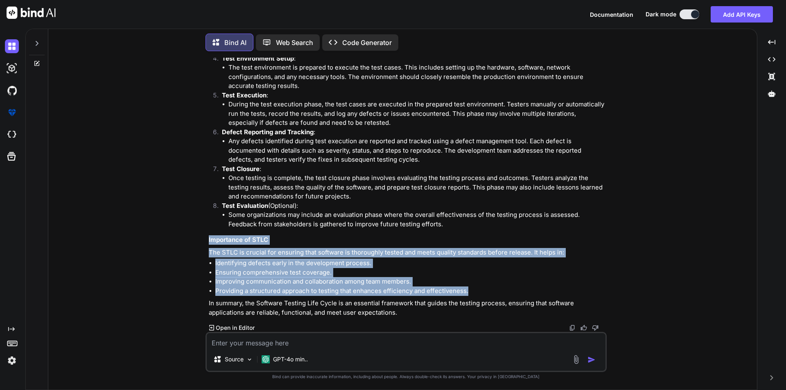
drag, startPoint x: 207, startPoint y: 238, endPoint x: 473, endPoint y: 291, distance: 271.4
click at [473, 291] on div "You 1. What is Software Testing Bind AI Software testing is a systematic proces…" at bounding box center [407, 195] width 400 height 274
click at [473, 291] on li "Providing a structured approach to testing that enhances efficiency and effecti…" at bounding box center [410, 291] width 390 height 9
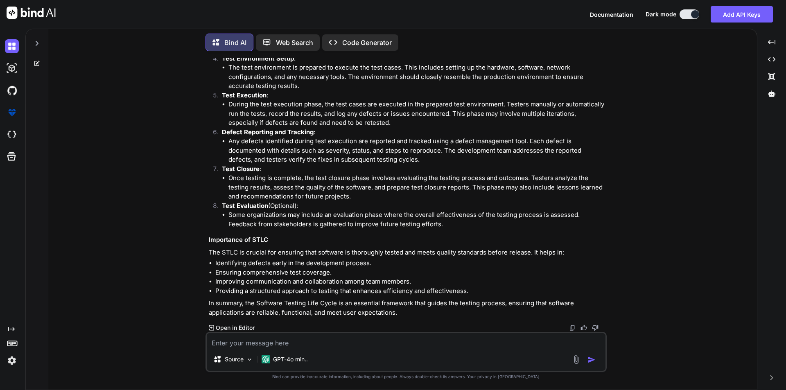
click at [33, 42] on div at bounding box center [37, 41] width 16 height 28
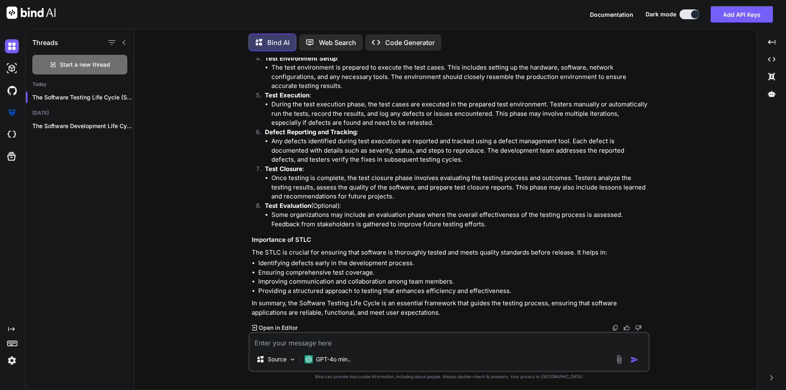
click at [123, 44] on div at bounding box center [116, 42] width 21 height 11
click at [121, 44] on div at bounding box center [116, 42] width 21 height 11
click at [128, 41] on div "Threads" at bounding box center [80, 41] width 108 height 28
click at [123, 41] on icon at bounding box center [123, 42] width 3 height 5
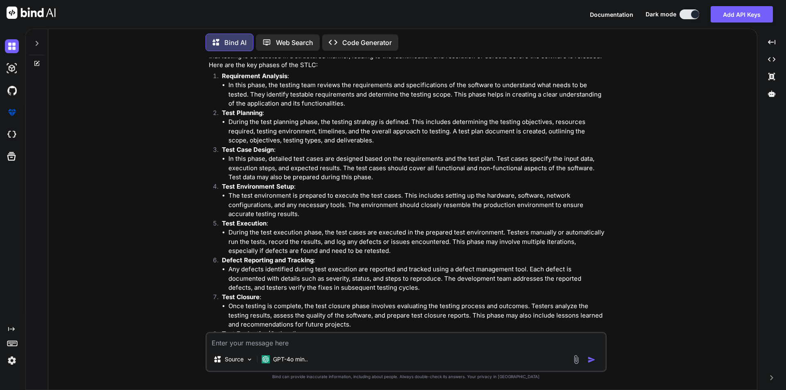
scroll to position [1466, 0]
